Goal: Task Accomplishment & Management: Use online tool/utility

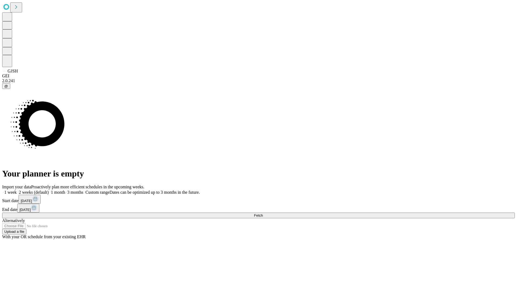
click at [263, 213] on span "Fetch" at bounding box center [258, 215] width 9 height 4
